Goal: Task Accomplishment & Management: Complete application form

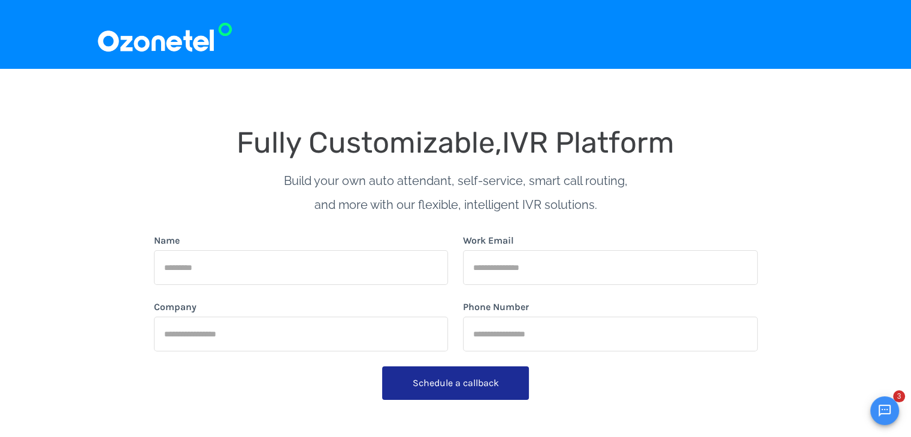
click at [184, 34] on img at bounding box center [164, 34] width 137 height 40
click at [162, 44] on img at bounding box center [164, 34] width 137 height 40
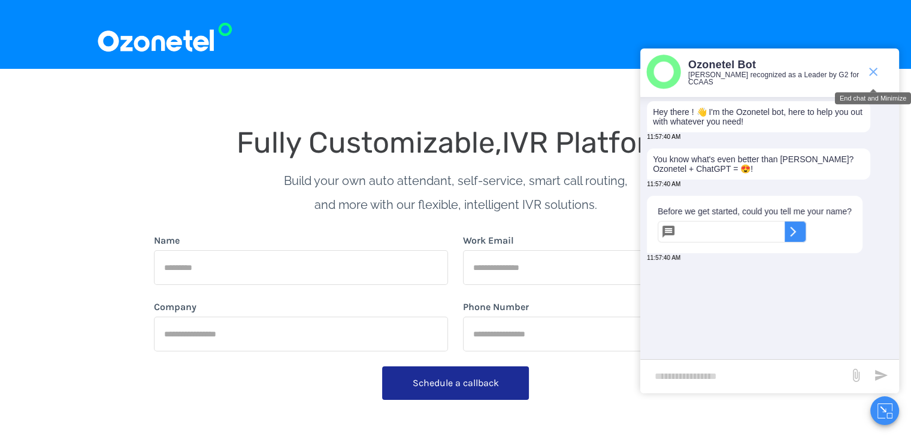
click at [878, 63] on span "end chat or minimize" at bounding box center [873, 72] width 24 height 24
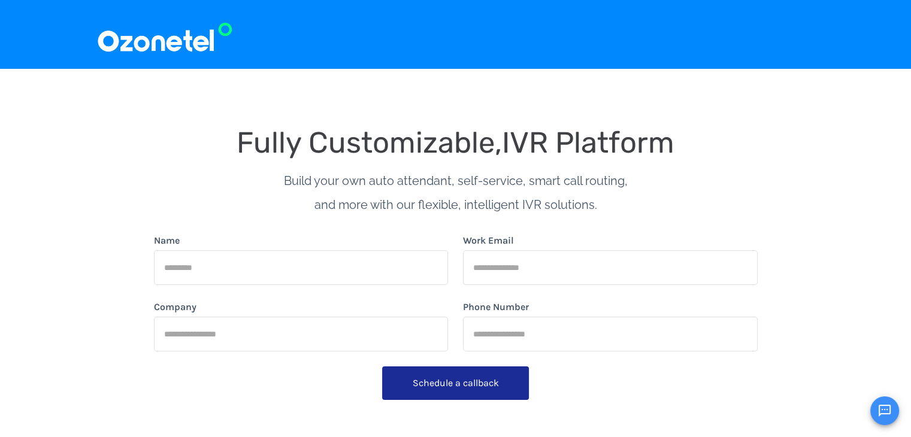
click at [240, 339] on input "Company" at bounding box center [301, 334] width 295 height 35
click at [240, 276] on input "Name" at bounding box center [301, 267] width 295 height 35
click at [481, 270] on input "Work Email" at bounding box center [610, 267] width 295 height 35
drag, startPoint x: 493, startPoint y: 327, endPoint x: 469, endPoint y: 322, distance: 23.8
click at [493, 327] on input "Phone Number" at bounding box center [610, 334] width 295 height 35
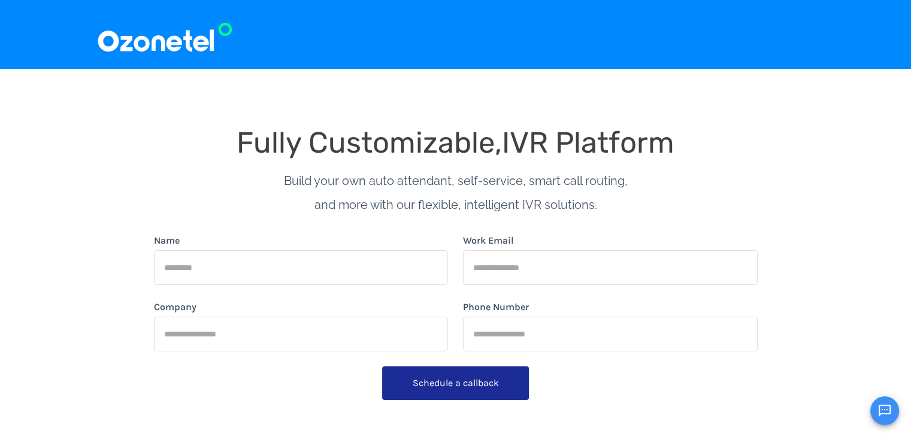
click at [332, 334] on input "Company" at bounding box center [301, 334] width 295 height 35
click at [270, 271] on input "Name" at bounding box center [301, 267] width 295 height 35
click at [518, 266] on input "Work Email" at bounding box center [610, 267] width 295 height 35
click at [500, 328] on input "Phone Number" at bounding box center [610, 334] width 295 height 35
click at [271, 338] on input "Company" at bounding box center [301, 334] width 295 height 35
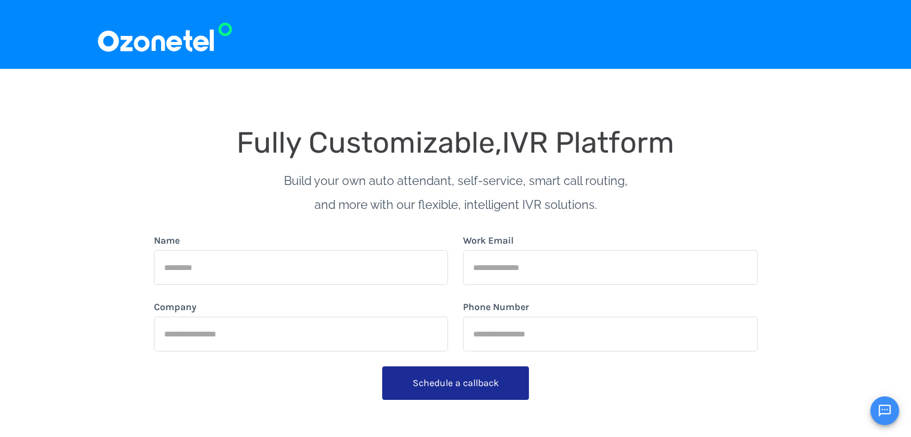
type input "**********"
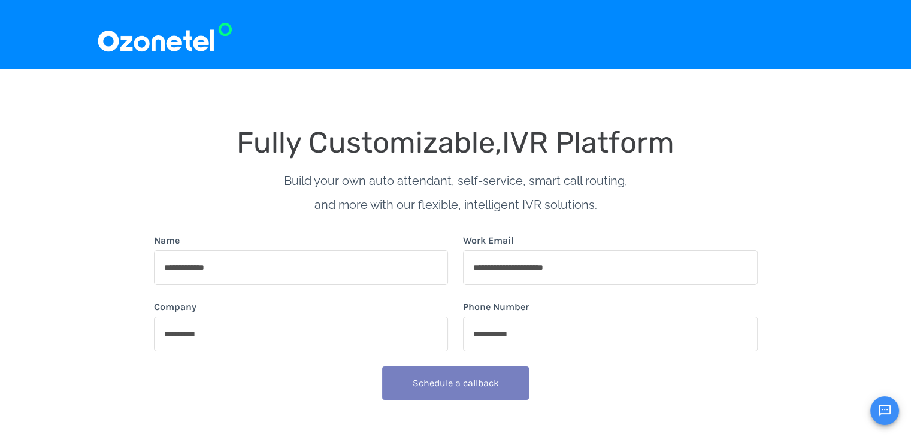
click at [443, 378] on span "Schedule a callback" at bounding box center [456, 382] width 86 height 11
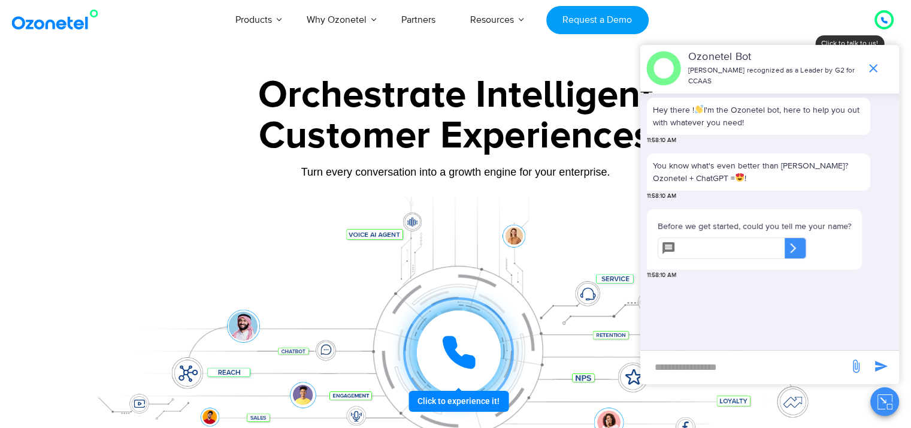
click at [69, 157] on div at bounding box center [455, 268] width 911 height 408
click at [711, 243] on input "text" at bounding box center [732, 248] width 104 height 22
type input "******"
click at [799, 250] on div "​" at bounding box center [793, 247] width 12 height 19
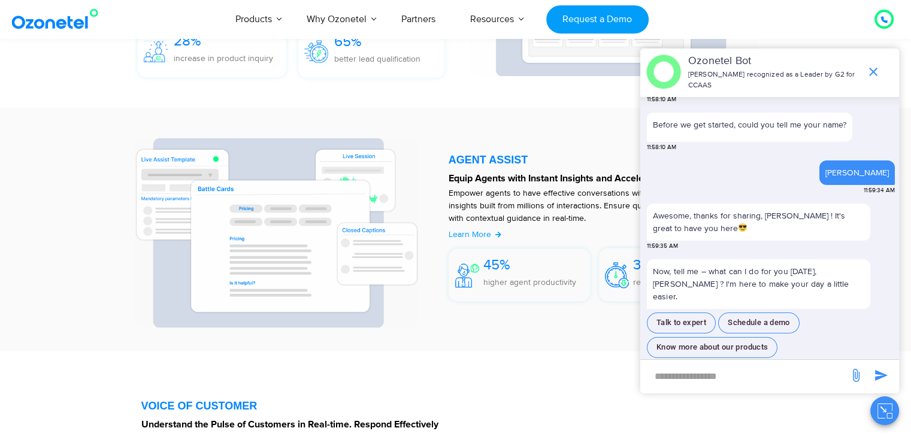
scroll to position [1514, 0]
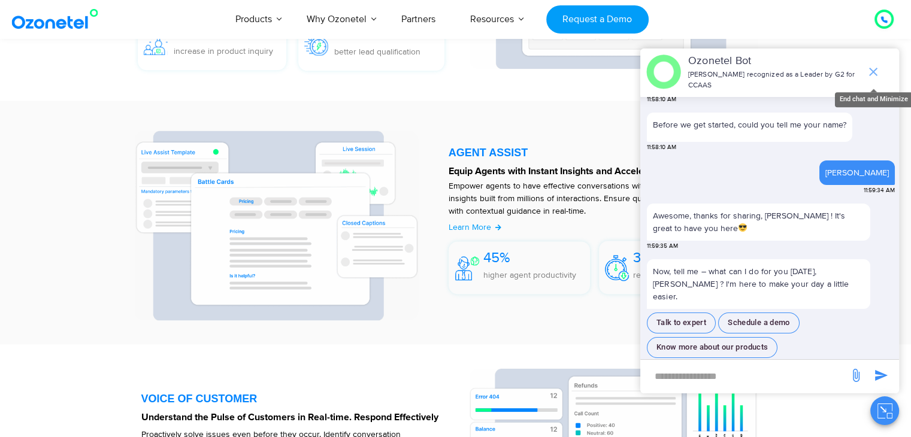
click at [876, 68] on icon "end chat or minimize" at bounding box center [873, 72] width 8 height 8
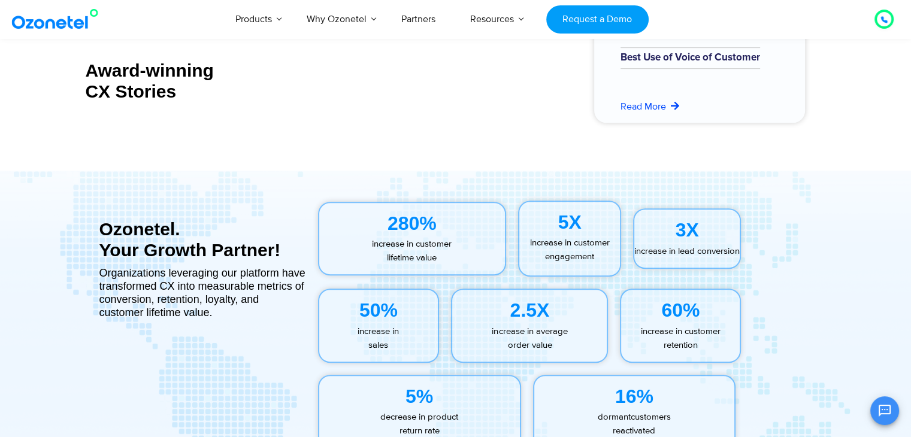
scroll to position [5238, 0]
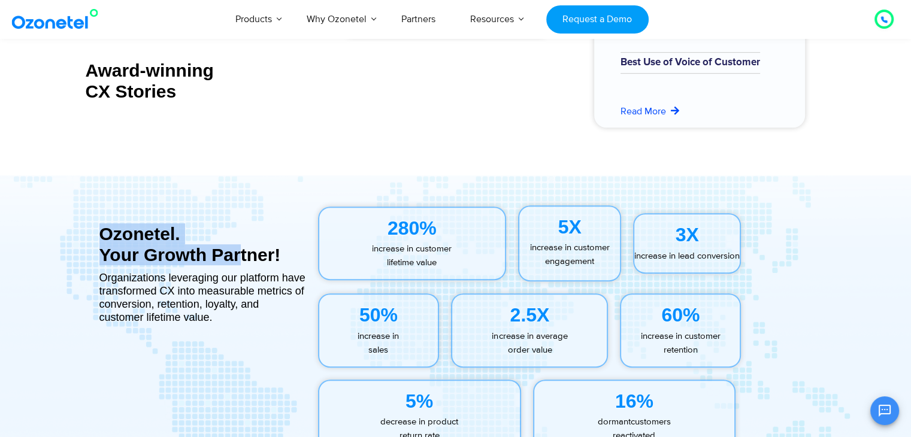
drag, startPoint x: 74, startPoint y: 225, endPoint x: 236, endPoint y: 252, distance: 164.0
click at [236, 252] on div "Ozonetel. Your Growth Partner! Organizations leveraging our platform have trans…" at bounding box center [455, 329] width 766 height 272
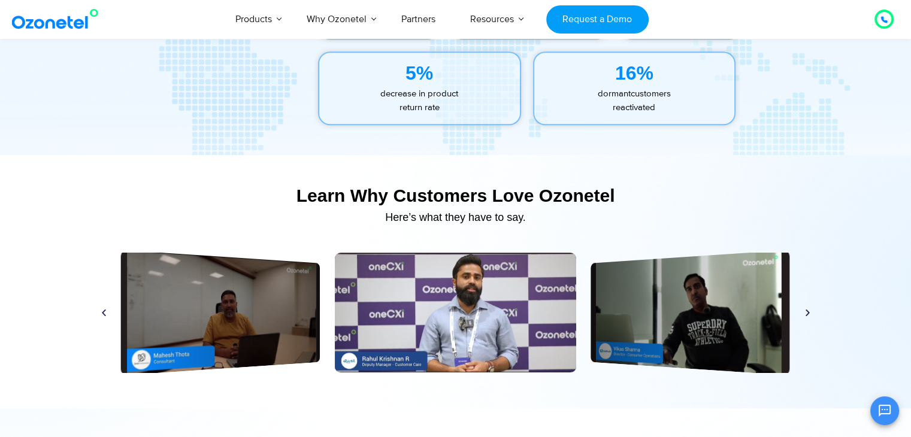
scroll to position [5564, 0]
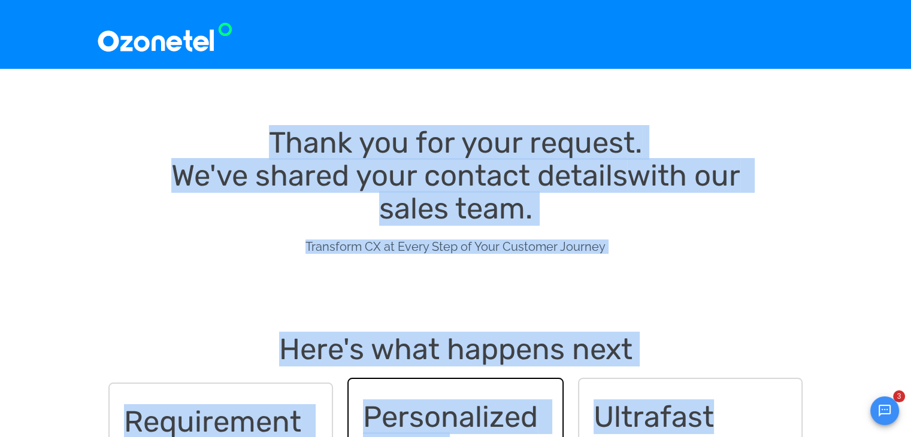
drag, startPoint x: 249, startPoint y: 126, endPoint x: 725, endPoint y: 343, distance: 522.8
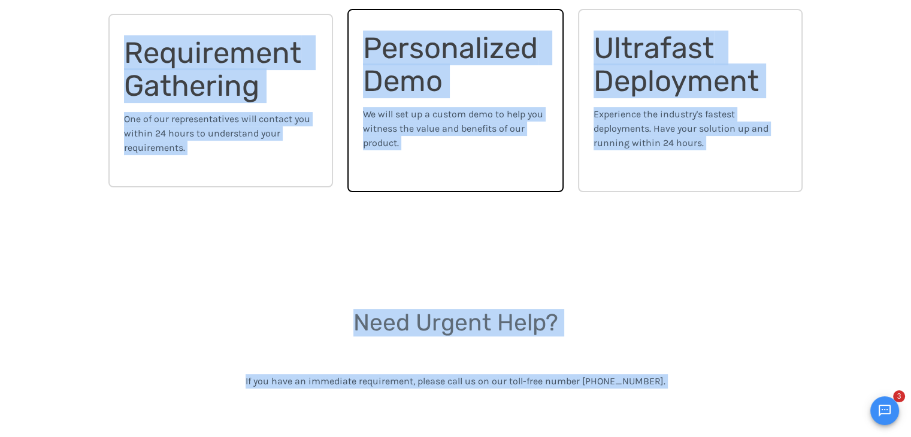
scroll to position [487, 0]
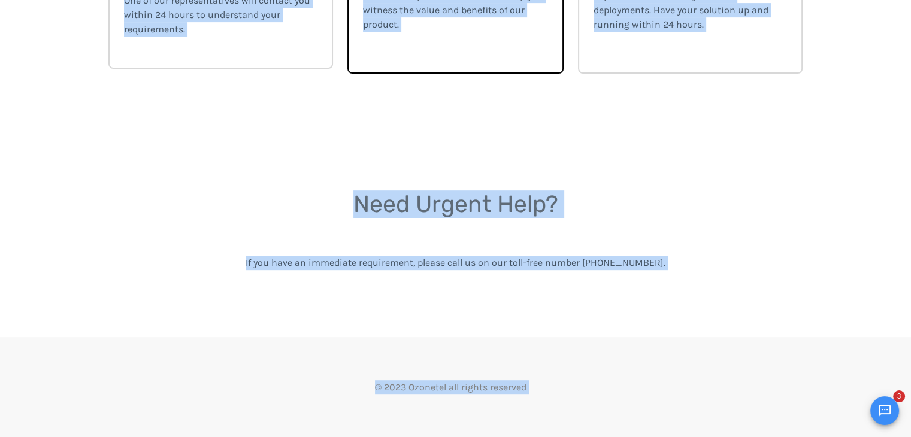
drag, startPoint x: 250, startPoint y: 125, endPoint x: 692, endPoint y: 393, distance: 516.4
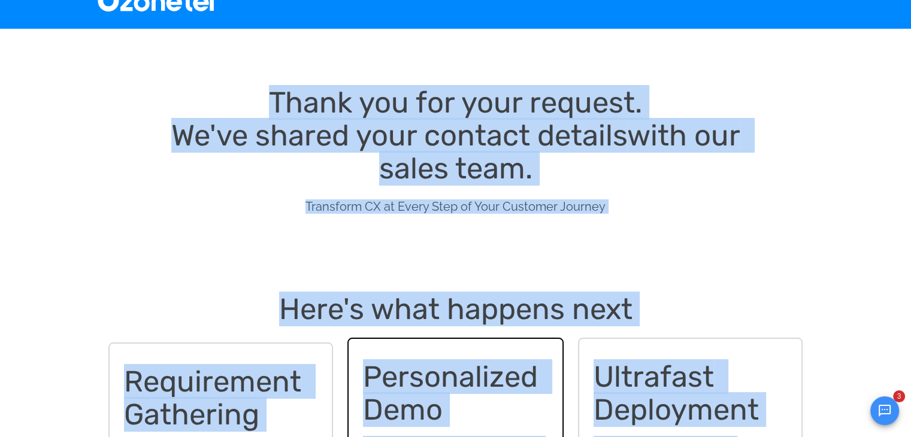
scroll to position [0, 0]
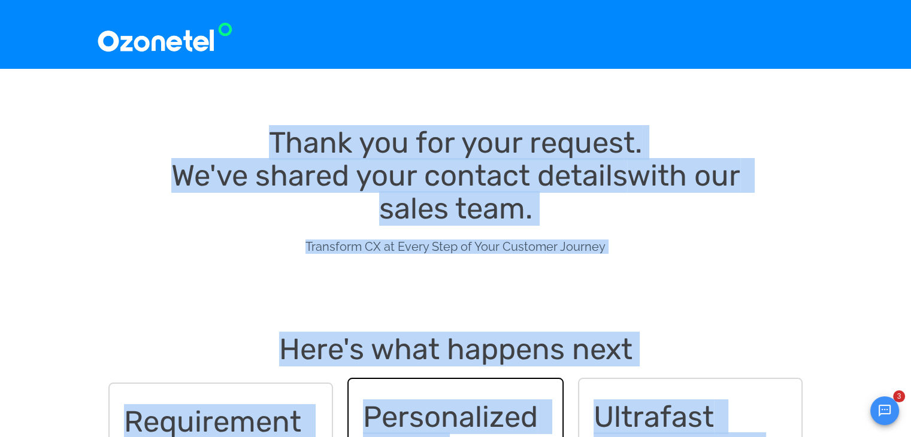
click at [63, 197] on div "Thank you for your request. We've shared your contact details with our sales te…" at bounding box center [455, 177] width 911 height 216
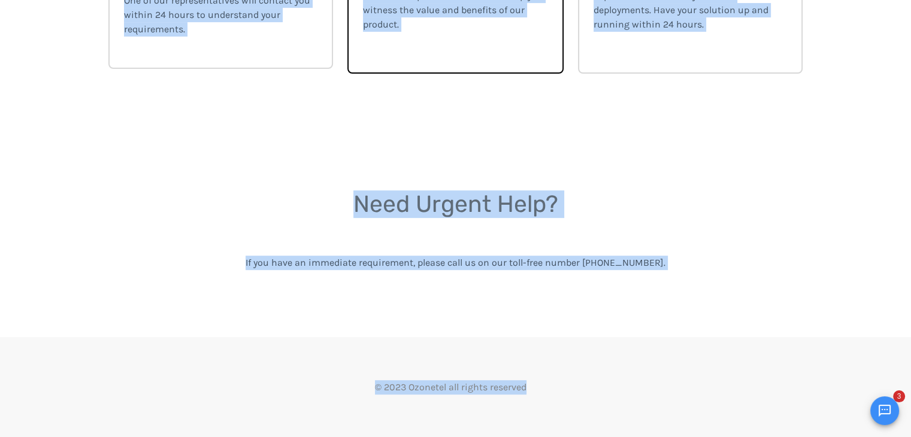
drag, startPoint x: 247, startPoint y: 109, endPoint x: 618, endPoint y: 357, distance: 446.2
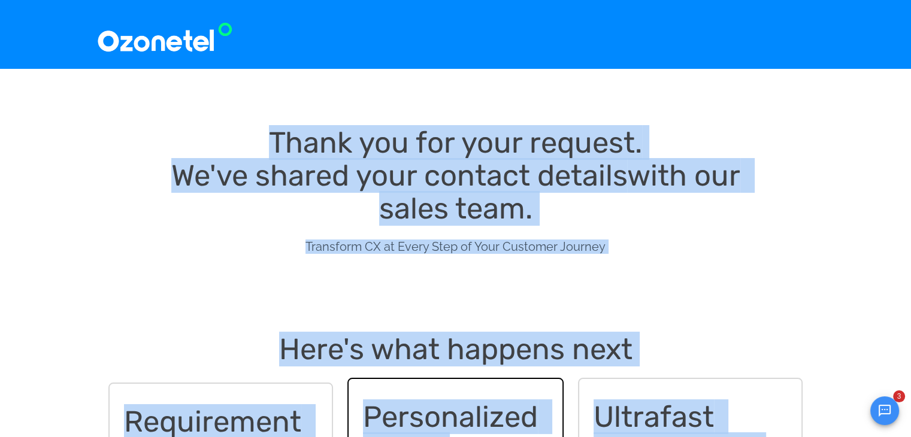
click at [74, 195] on div "Thank you for your request. We've shared your contact details with our sales te…" at bounding box center [455, 177] width 911 height 216
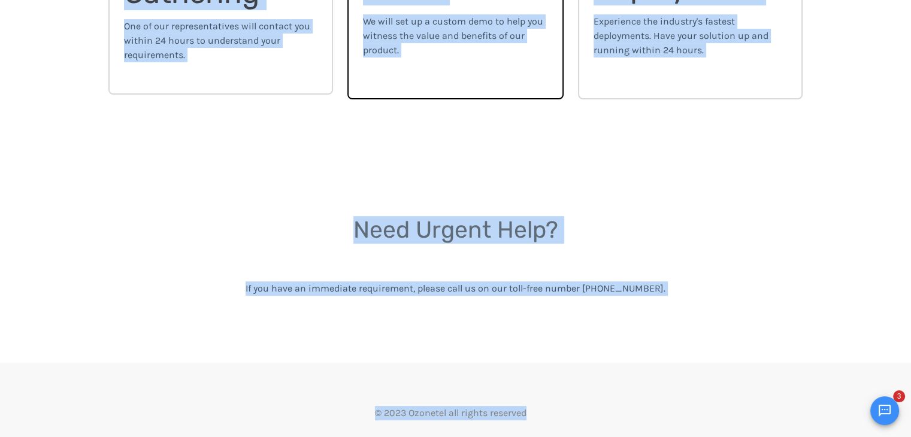
scroll to position [487, 0]
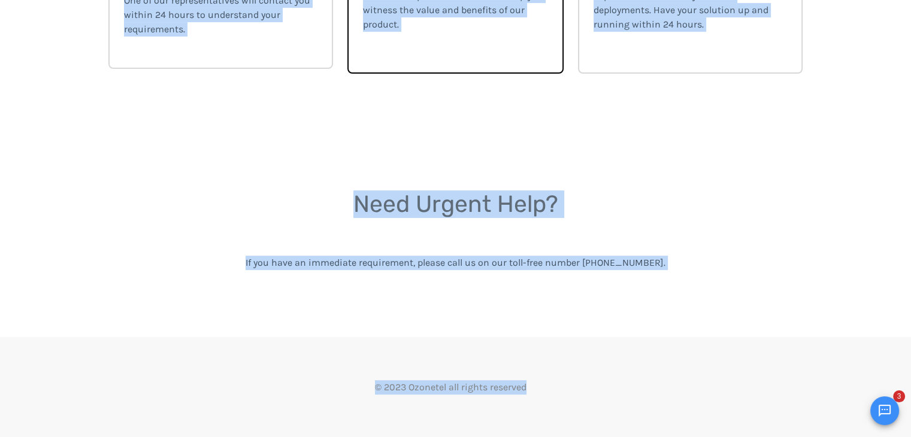
drag, startPoint x: 250, startPoint y: 113, endPoint x: 731, endPoint y: 368, distance: 543.8
